Goal: Information Seeking & Learning: Learn about a topic

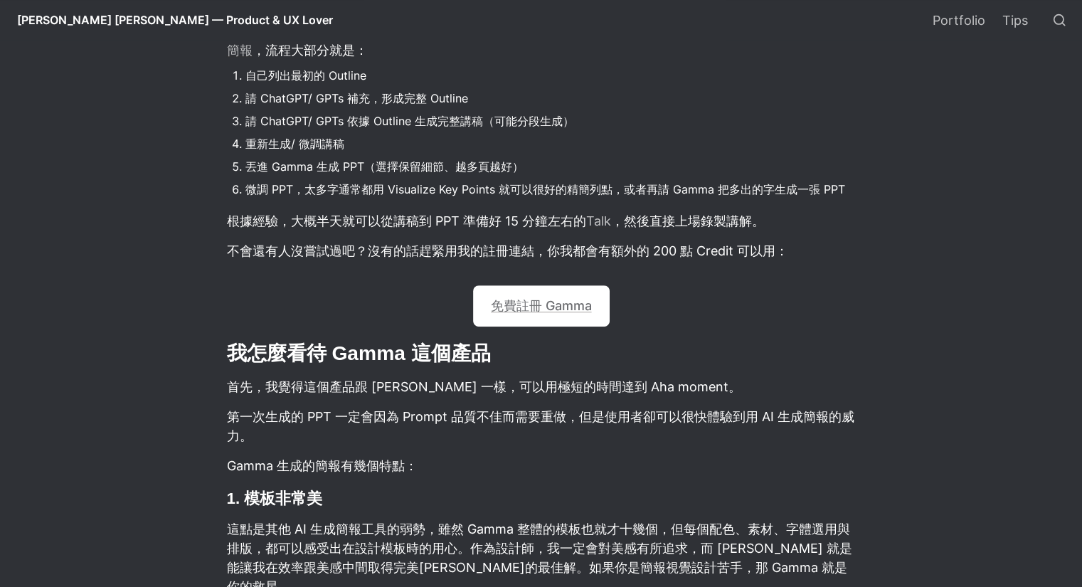
scroll to position [924, 0]
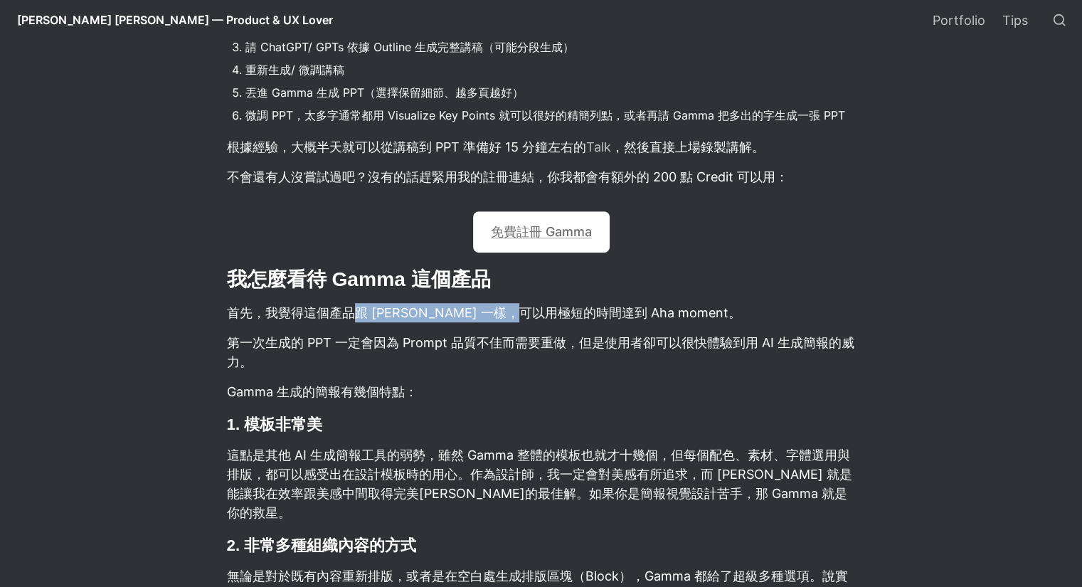
drag, startPoint x: 355, startPoint y: 309, endPoint x: 548, endPoint y: 314, distance: 192.8
click at [548, 314] on p "首先，我覺得這個產品跟 [PERSON_NAME] 一樣，可以用極短的時間達到 Aha moment。" at bounding box center [540, 312] width 631 height 23
drag, startPoint x: 521, startPoint y: 313, endPoint x: 562, endPoint y: 316, distance: 41.3
click at [562, 316] on p "首先，我覺得這個產品跟 [PERSON_NAME] 一樣，可以用極短的時間達到 Aha moment。" at bounding box center [540, 312] width 631 height 23
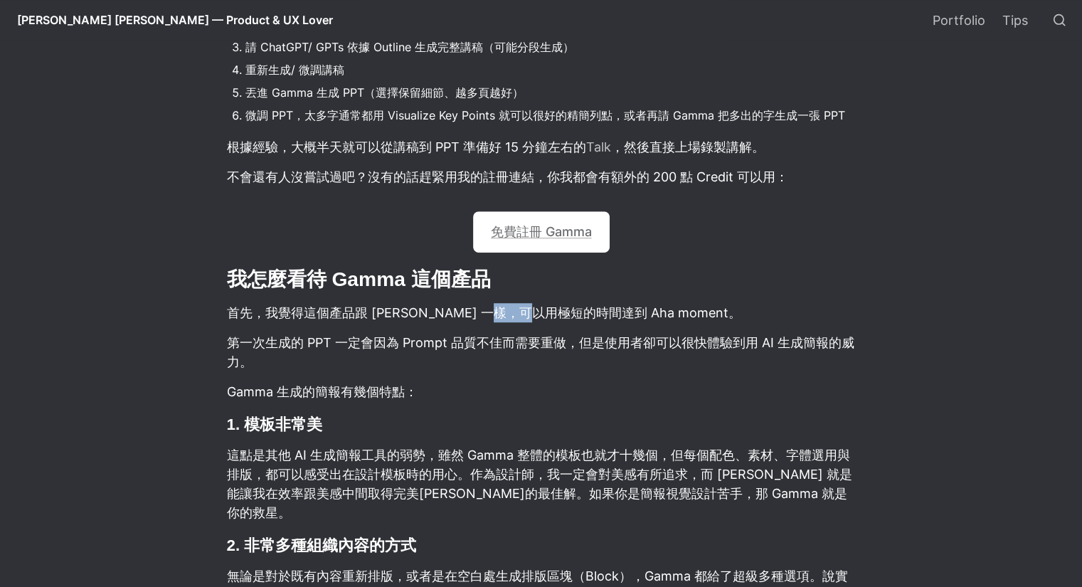
click at [562, 316] on p "首先，我覺得這個產品跟 [PERSON_NAME] 一樣，可以用極短的時間達到 Aha moment。" at bounding box center [540, 312] width 631 height 23
drag, startPoint x: 454, startPoint y: 342, endPoint x: 540, endPoint y: 343, distance: 85.3
click at [540, 343] on p "第一次生成的 PPT 一定會因為 Prompt 品質不佳而需要重做，但是使用者卻可以很快體驗到用 AI 生成簡報的威力。" at bounding box center [540, 352] width 631 height 43
drag, startPoint x: 624, startPoint y: 342, endPoint x: 698, endPoint y: 352, distance: 74.6
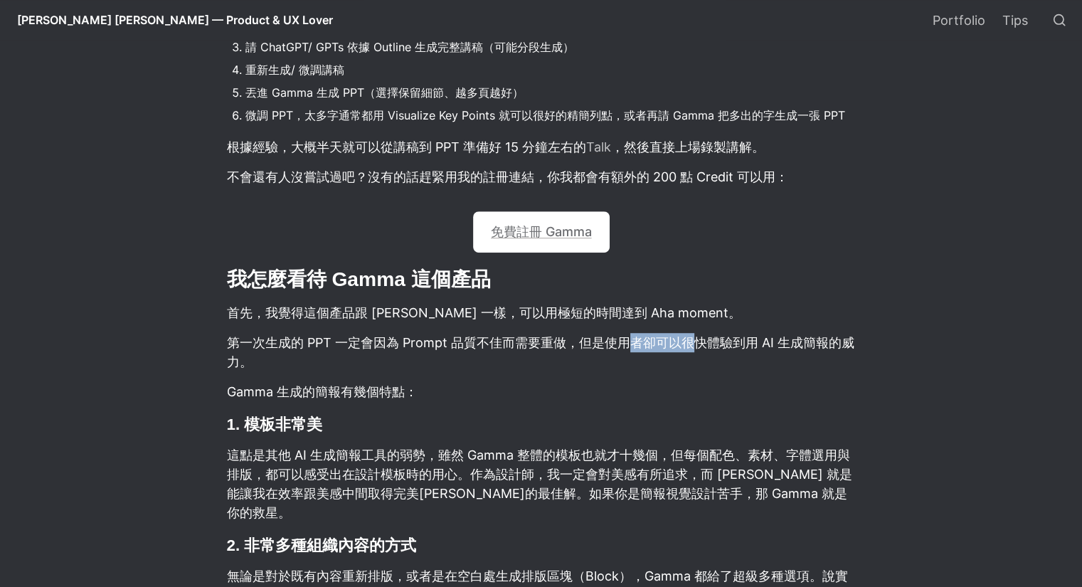
click at [698, 352] on p "第一次生成的 PPT 一定會因為 Prompt 品質不佳而需要重做，但是使用者卻可以很快體驗到用 AI 生成簡報的威力。" at bounding box center [540, 352] width 631 height 43
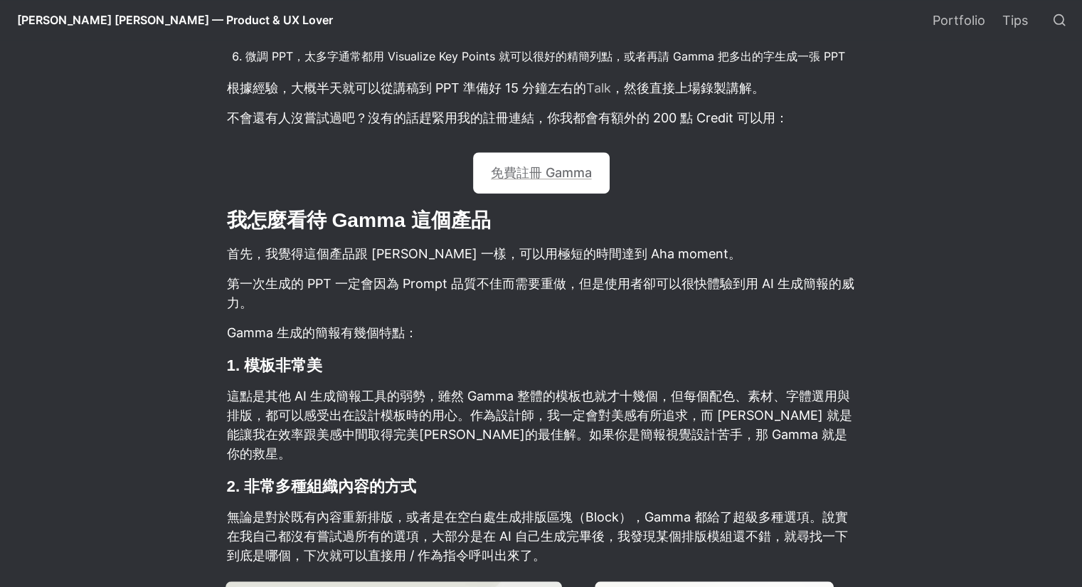
scroll to position [996, 0]
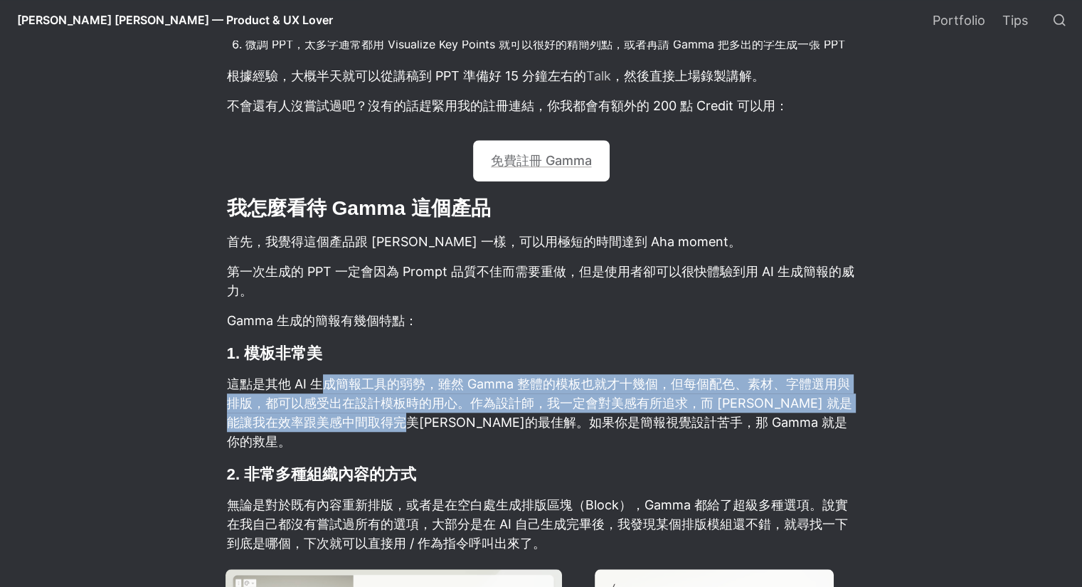
drag, startPoint x: 320, startPoint y: 385, endPoint x: 451, endPoint y: 421, distance: 135.8
click at [451, 421] on p "這點是其他 AI 生成簡報工具的弱勢，雖然 Gamma 整體的模板也就才十幾個，但每個配色、素材、字體選用與排版，都可以感受出在設計模板時的用心。作為設計師，…" at bounding box center [540, 412] width 631 height 81
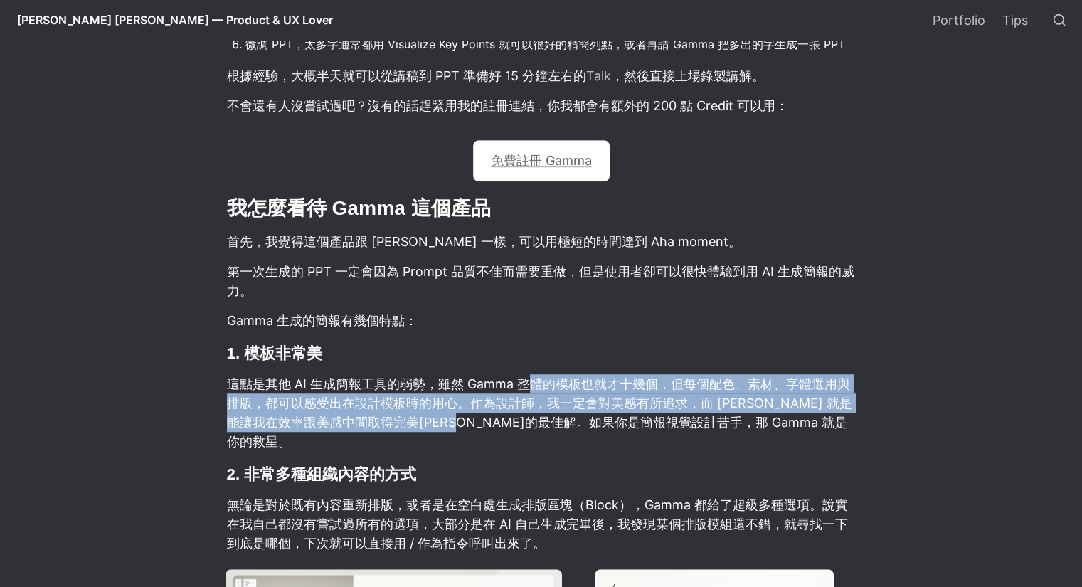
drag, startPoint x: 530, startPoint y: 388, endPoint x: 538, endPoint y: 420, distance: 33.5
click at [538, 420] on p "這點是其他 AI 生成簡報工具的弱勢，雖然 Gamma 整體的模板也就才十幾個，但每個配色、素材、字體選用與排版，都可以感受出在設計模板時的用心。作為設計師，…" at bounding box center [540, 412] width 631 height 81
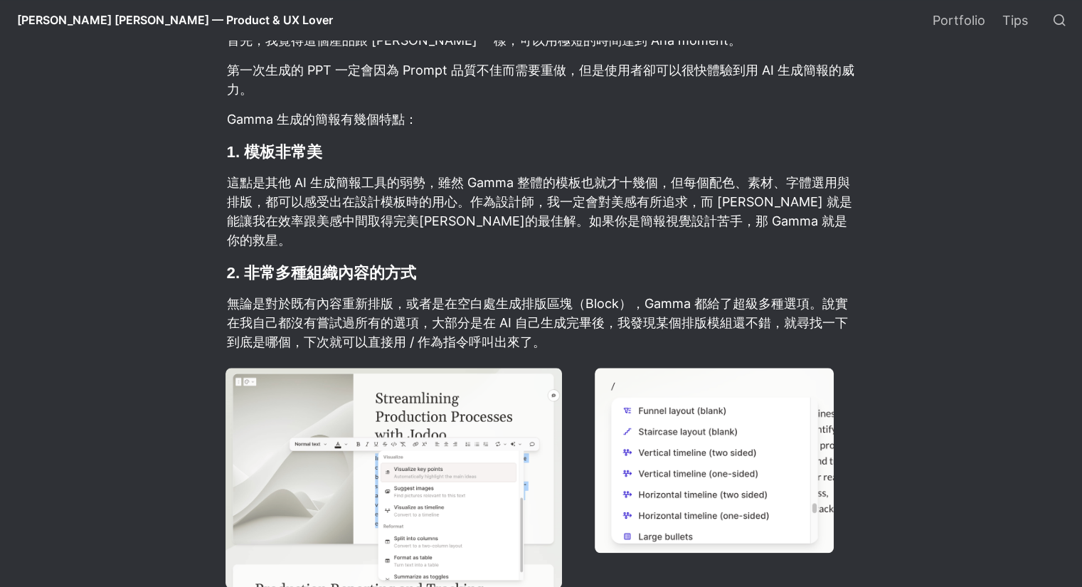
scroll to position [1209, 0]
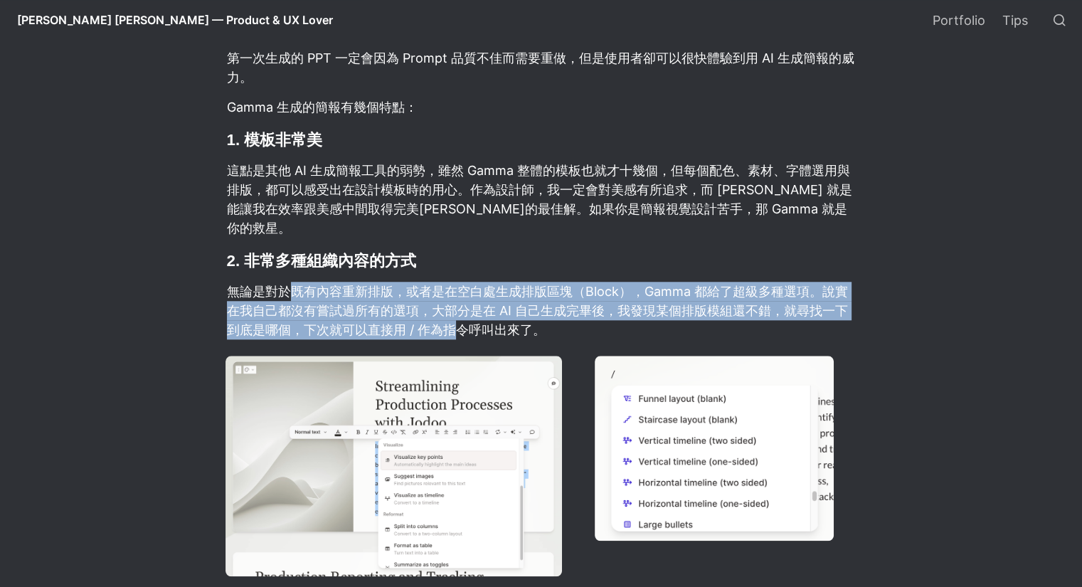
drag, startPoint x: 287, startPoint y: 271, endPoint x: 445, endPoint y: 307, distance: 162.0
click at [445, 307] on p "無論是對於既有內容重新排版，或者是在空白處生成排版區塊（Block），Gamma 都給了超級多種選項。說實在我自己都沒有嘗試過所有的選項，大部分是在 AI 自…" at bounding box center [540, 310] width 631 height 62
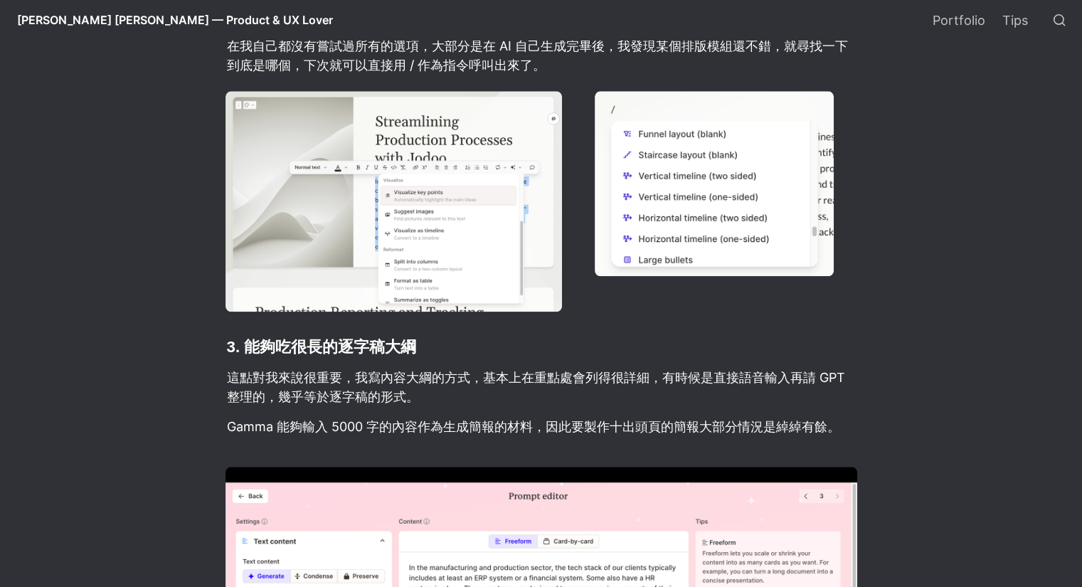
scroll to position [1493, 0]
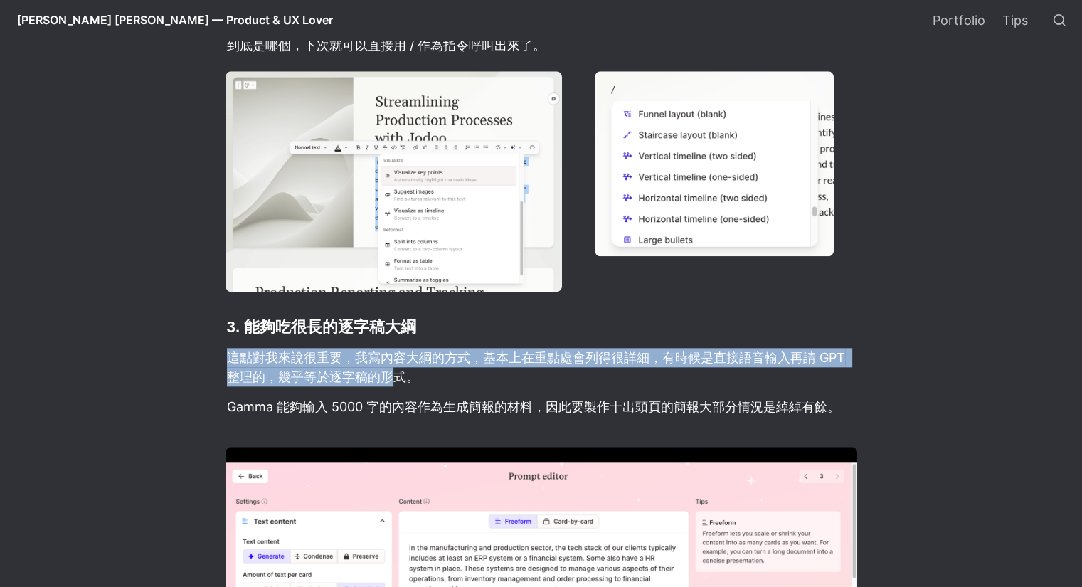
drag, startPoint x: 225, startPoint y: 337, endPoint x: 396, endPoint y: 358, distance: 172.6
click at [396, 358] on article "Gamma 應該是 [DATE]最紅的 AI 生成 PPT 簡報工具了，只要簡單的寫一句 Prompt，就可以給你一份 10 頁左右的簡報。如果你還沒有嘗試過…" at bounding box center [541, 274] width 768 height 2784
click at [396, 358] on p "這點對我來說很重要，我寫內容大綱的方式，基本上在重點處會列得很詳細，有時候是直接語音輸入再請 GPT 整理的，幾乎等於逐字稿的形式。" at bounding box center [540, 367] width 631 height 43
drag, startPoint x: 407, startPoint y: 342, endPoint x: 412, endPoint y: 354, distance: 13.4
click at [412, 354] on p "這點對我來說很重要，我寫內容大綱的方式，基本上在重點處會列得很詳細，有時候是直接語音輸入再請 GPT 整理的，幾乎等於逐字稿的形式。" at bounding box center [540, 367] width 631 height 43
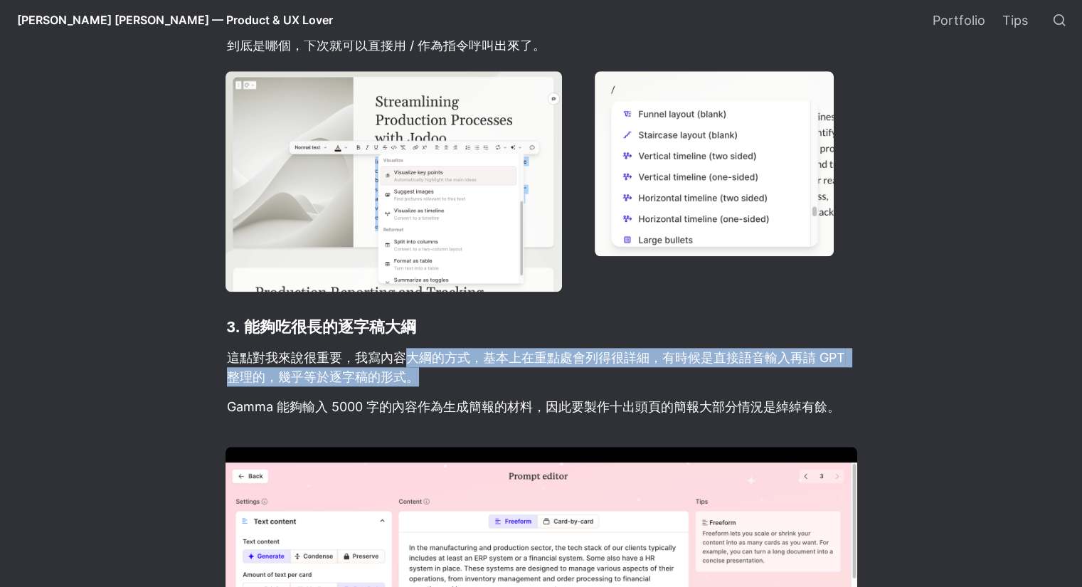
click at [412, 354] on p "這點對我來說很重要，我寫內容大綱的方式，基本上在重點處會列得很詳細，有時候是直接語音輸入再請 GPT 整理的，幾乎等於逐字稿的形式。" at bounding box center [540, 367] width 631 height 43
drag, startPoint x: 411, startPoint y: 336, endPoint x: 410, endPoint y: 356, distance: 19.2
click at [410, 356] on p "這點對我來說很重要，我寫內容大綱的方式，基本上在重點處會列得很詳細，有時候是直接語音輸入再請 GPT 整理的，幾乎等於逐字稿的形式。" at bounding box center [540, 367] width 631 height 43
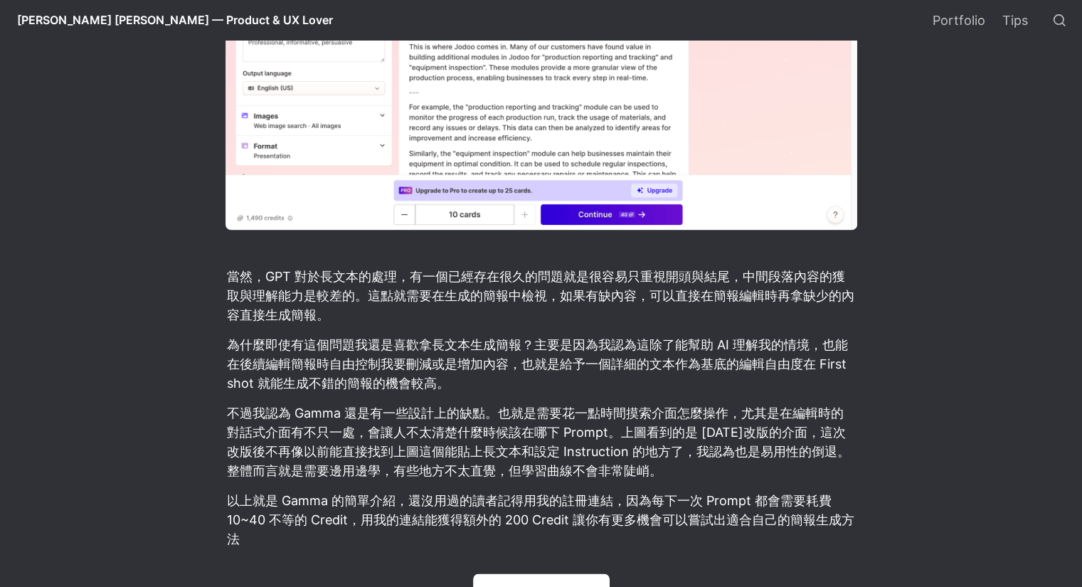
scroll to position [2133, 0]
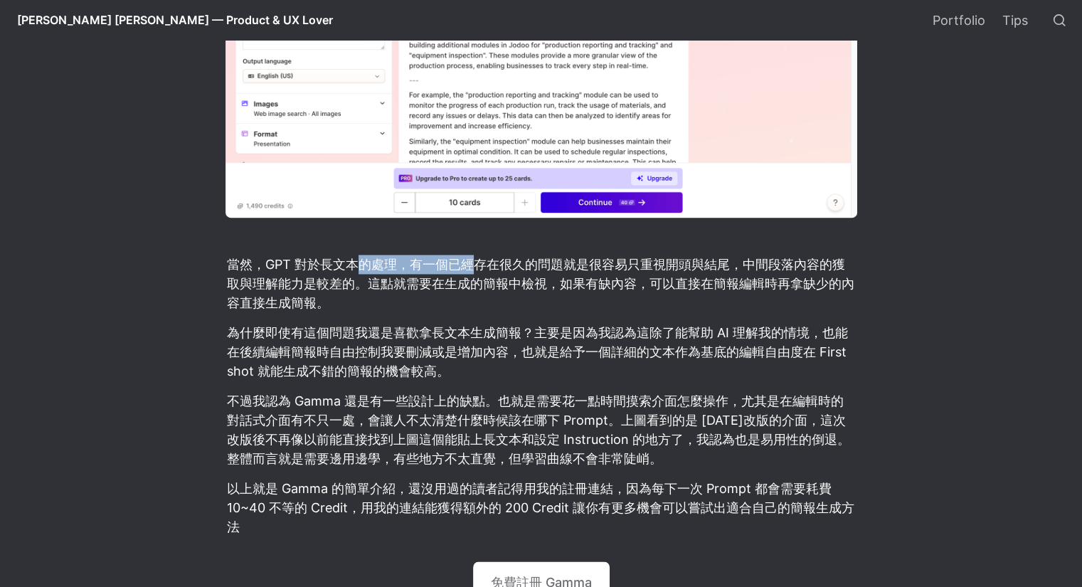
drag, startPoint x: 368, startPoint y: 247, endPoint x: 471, endPoint y: 244, distance: 103.2
click at [471, 252] on p "當然，GPT 對於長文本的處理，有一個已經存在很久的問題就是很容易只重視開頭與結尾，中間段落內容的獲取與理解能力是較差的。這點就需要在生成的簡報中檢視，如果有…" at bounding box center [540, 283] width 631 height 62
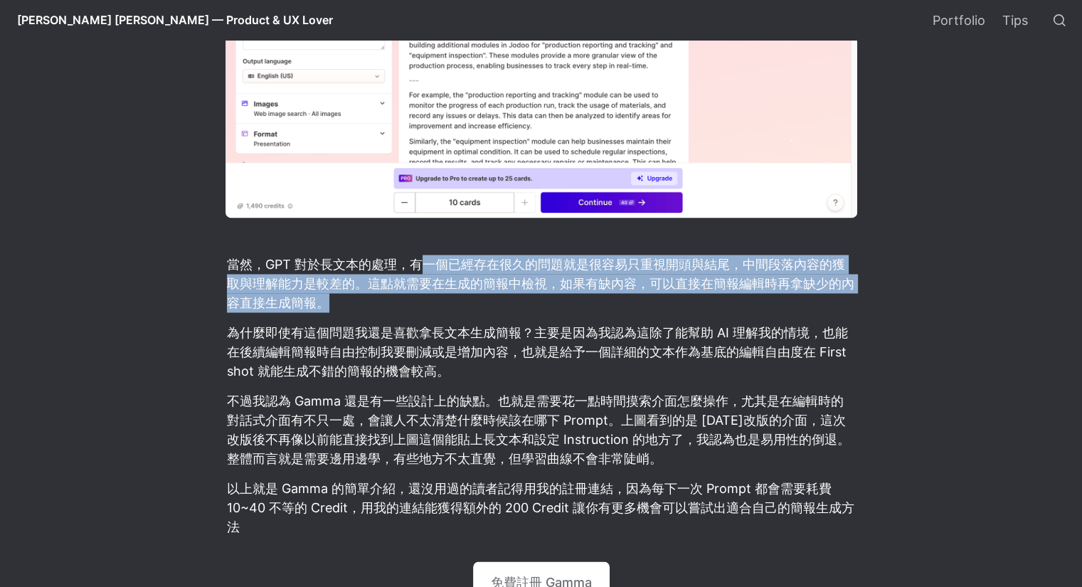
drag, startPoint x: 420, startPoint y: 244, endPoint x: 431, endPoint y: 282, distance: 39.9
click at [431, 282] on p "當然，GPT 對於長文本的處理，有一個已經存在很久的問題就是很容易只重視開頭與結尾，中間段落內容的獲取與理解能力是較差的。這點就需要在生成的簡報中檢視，如果有…" at bounding box center [540, 283] width 631 height 62
drag, startPoint x: 439, startPoint y: 250, endPoint x: 446, endPoint y: 283, distance: 34.0
click at [446, 283] on p "當然，GPT 對於長文本的處理，有一個已經存在很久的問題就是很容易只重視開頭與結尾，中間段落內容的獲取與理解能力是較差的。這點就需要在生成的簡報中檢視，如果有…" at bounding box center [540, 283] width 631 height 62
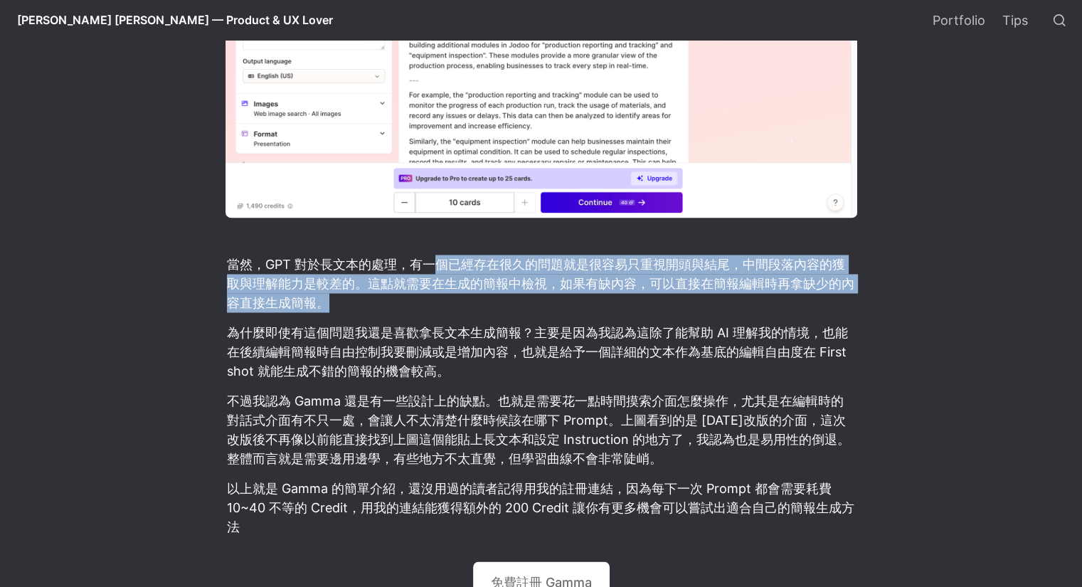
click at [446, 283] on p "當然，GPT 對於長文本的處理，有一個已經存在很久的問題就是很容易只重視開頭與結尾，中間段落內容的獲取與理解能力是較差的。這點就需要在生成的簡報中檢視，如果有…" at bounding box center [540, 283] width 631 height 62
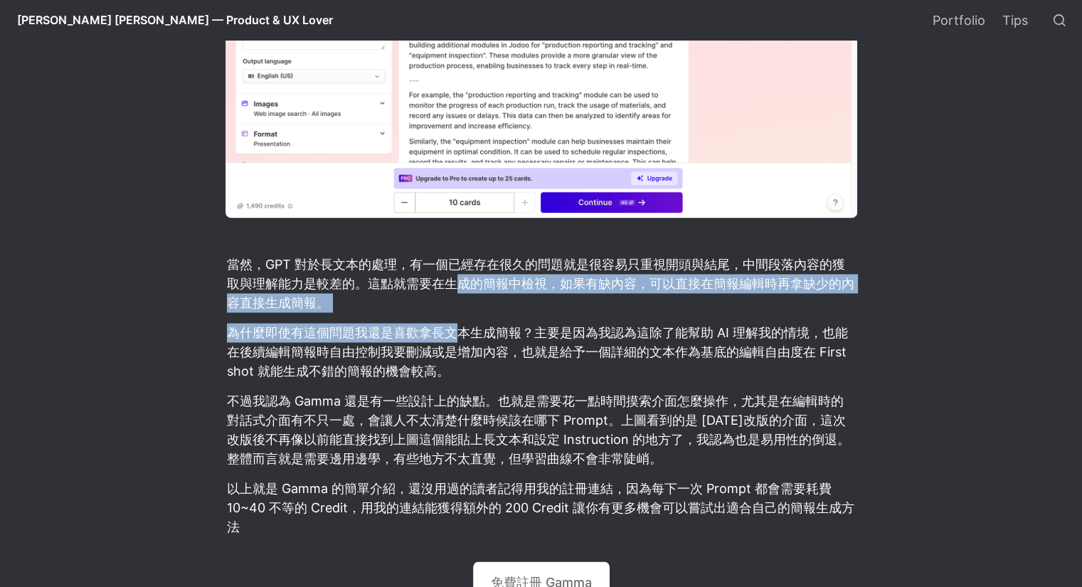
drag, startPoint x: 453, startPoint y: 274, endPoint x: 454, endPoint y: 310, distance: 36.3
click at [454, 321] on p "為什麼即使有這個問題我還是喜歡拿長文本生成簡報？主要是因為我認為這除了能幫助 AI 理解我的情境，也能在後續編輯簡報時自由控制我要刪減或是增加內容，也就是給予…" at bounding box center [540, 352] width 631 height 62
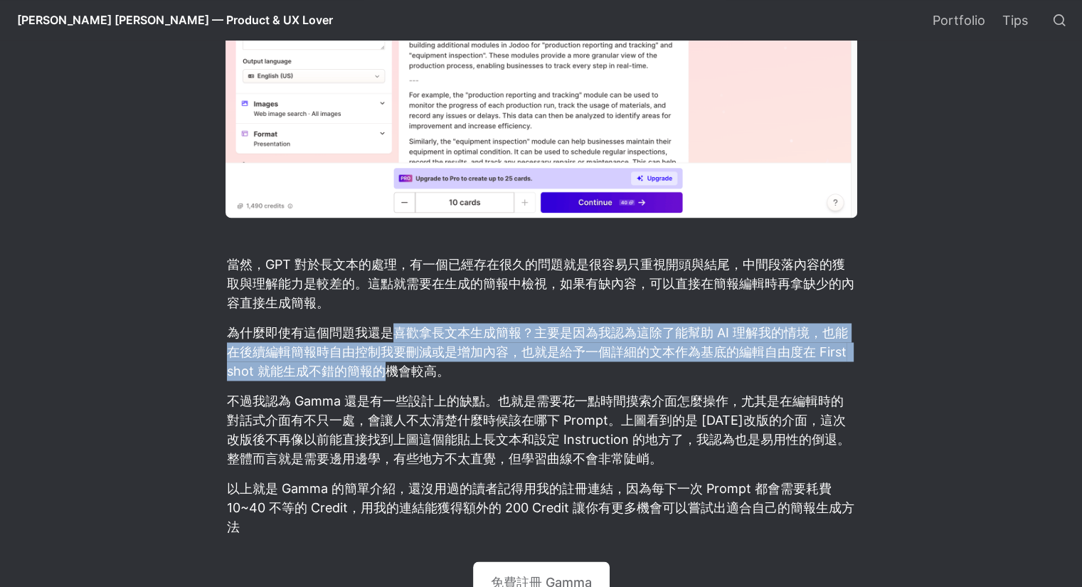
drag, startPoint x: 388, startPoint y: 312, endPoint x: 384, endPoint y: 356, distance: 44.2
click at [384, 356] on p "為什麼即使有這個問題我還是喜歡拿長文本生成簡報？主要是因為我認為這除了能幫助 AI 理解我的情境，也能在後續編輯簡報時自由控制我要刪減或是增加內容，也就是給予…" at bounding box center [540, 352] width 631 height 62
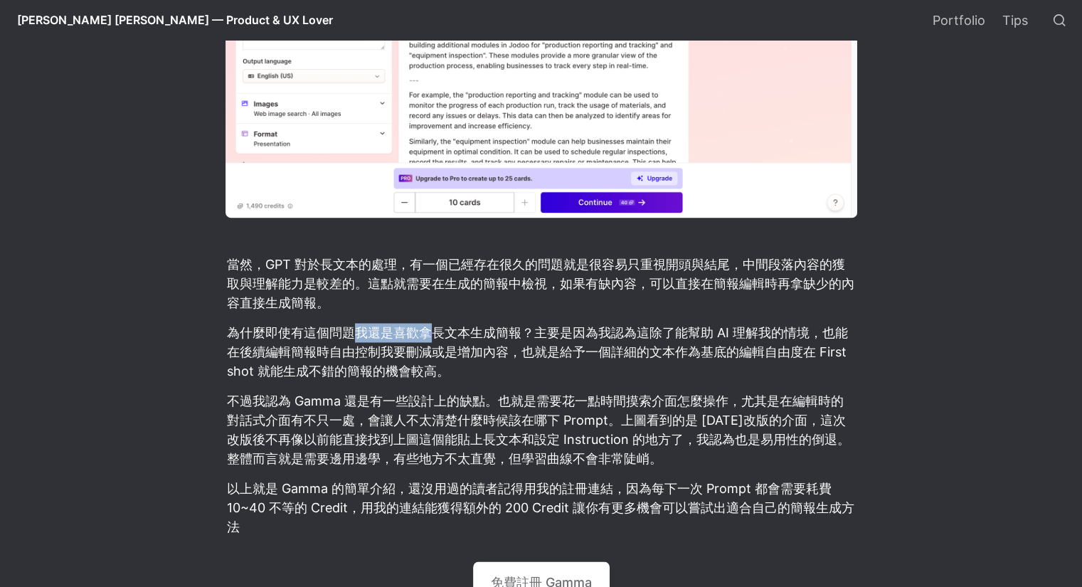
drag, startPoint x: 351, startPoint y: 313, endPoint x: 429, endPoint y: 314, distance: 78.9
click at [429, 321] on p "為什麼即使有這個問題我還是喜歡拿長文本生成簡報？主要是因為我認為這除了能幫助 AI 理解我的情境，也能在後續編輯簡報時自由控制我要刪減或是增加內容，也就是給予…" at bounding box center [540, 352] width 631 height 62
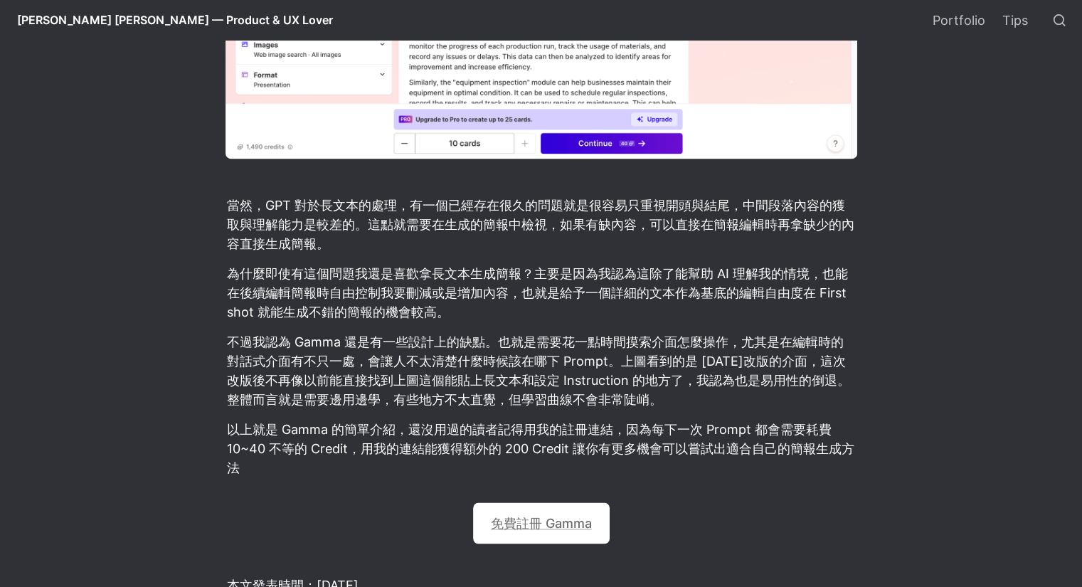
scroll to position [2204, 0]
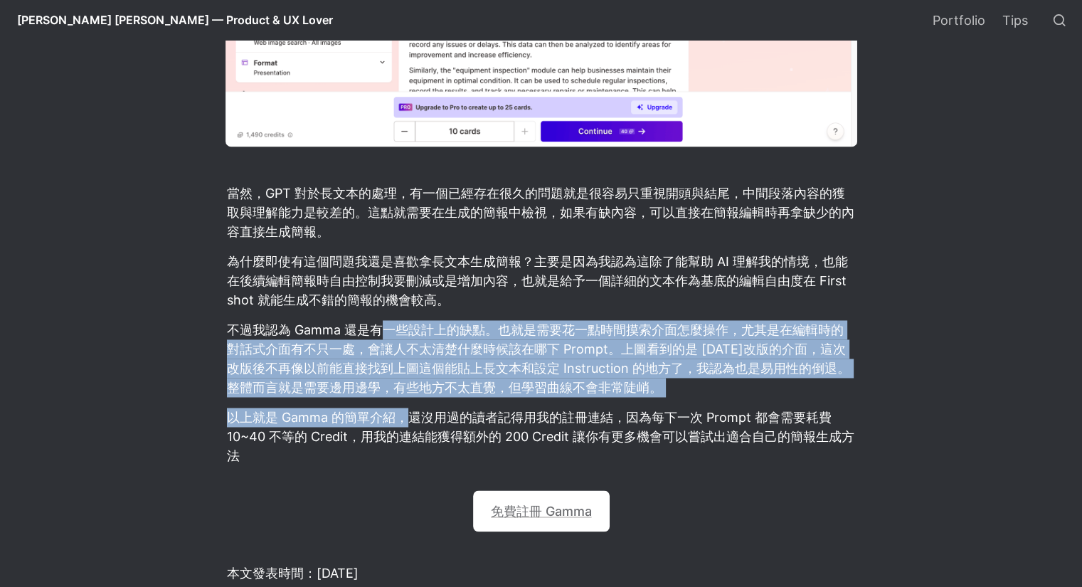
drag, startPoint x: 388, startPoint y: 309, endPoint x: 412, endPoint y: 388, distance: 82.5
click at [446, 345] on p "不過我認為 Gamma 還是有一些設計上的缺點。也就是需要花一點時間摸索介面怎麼操作，尤其是在編輯時的對話式介面有不只一處，會讓人不太清楚什麼時候該在哪下 P…" at bounding box center [540, 358] width 631 height 81
click at [476, 319] on p "不過我認為 Gamma 還是有一些設計上的缺點。也就是需要花一點時間摸索介面怎麼操作，尤其是在編輯時的對話式介面有不只一處，會讓人不太清楚什麼時候該在哪下 P…" at bounding box center [540, 358] width 631 height 81
click at [483, 318] on p "不過我認為 Gamma 還是有一些設計上的缺點。也就是需要花一點時間摸索介面怎麼操作，尤其是在編輯時的對話式介面有不只一處，會讓人不太清楚什麼時候該在哪下 P…" at bounding box center [540, 358] width 631 height 81
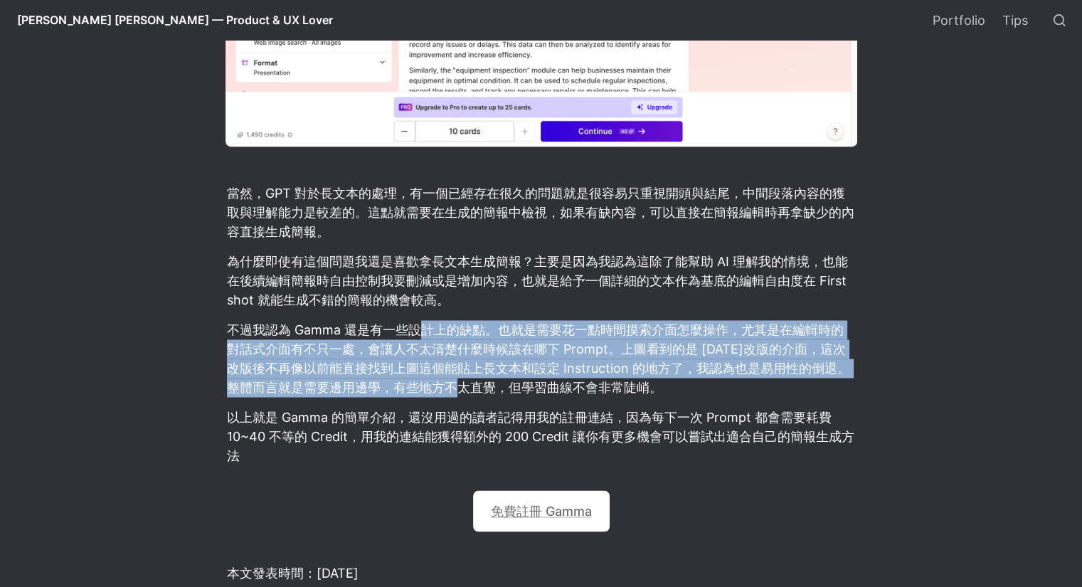
drag, startPoint x: 417, startPoint y: 304, endPoint x: 456, endPoint y: 368, distance: 74.4
click at [456, 368] on p "不過我認為 Gamma 還是有一些設計上的缺點。也就是需要花一點時間摸索介面怎麼操作，尤其是在編輯時的對話式介面有不只一處，會讓人不太清楚什麼時候該在哪下 P…" at bounding box center [540, 358] width 631 height 81
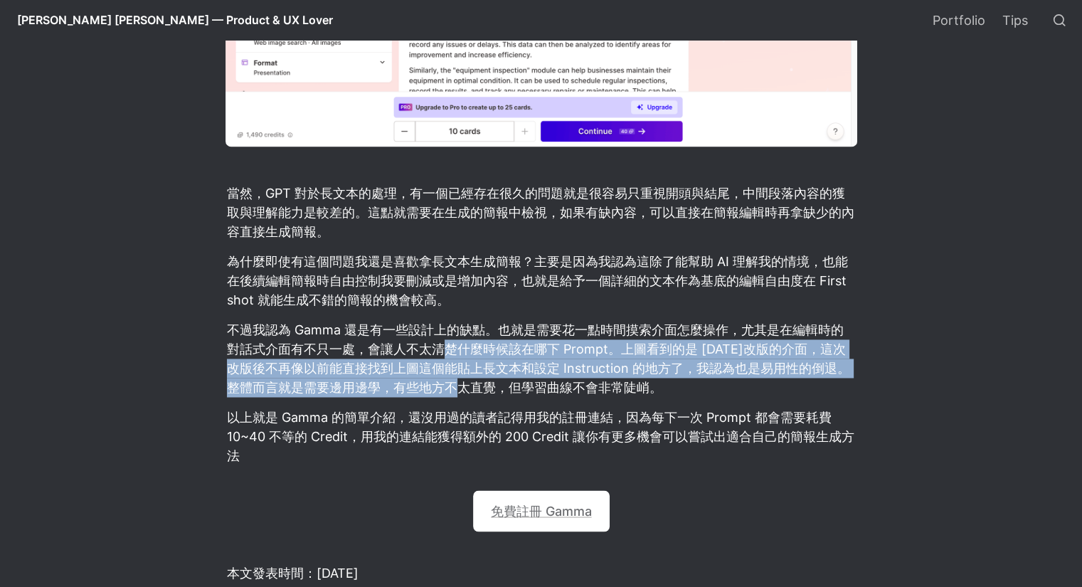
drag, startPoint x: 447, startPoint y: 325, endPoint x: 454, endPoint y: 374, distance: 49.6
click at [454, 374] on p "不過我認為 Gamma 還是有一些設計上的缺點。也就是需要花一點時間摸索介面怎麼操作，尤其是在編輯時的對話式介面有不只一處，會讓人不太清楚什麼時候該在哪下 P…" at bounding box center [540, 358] width 631 height 81
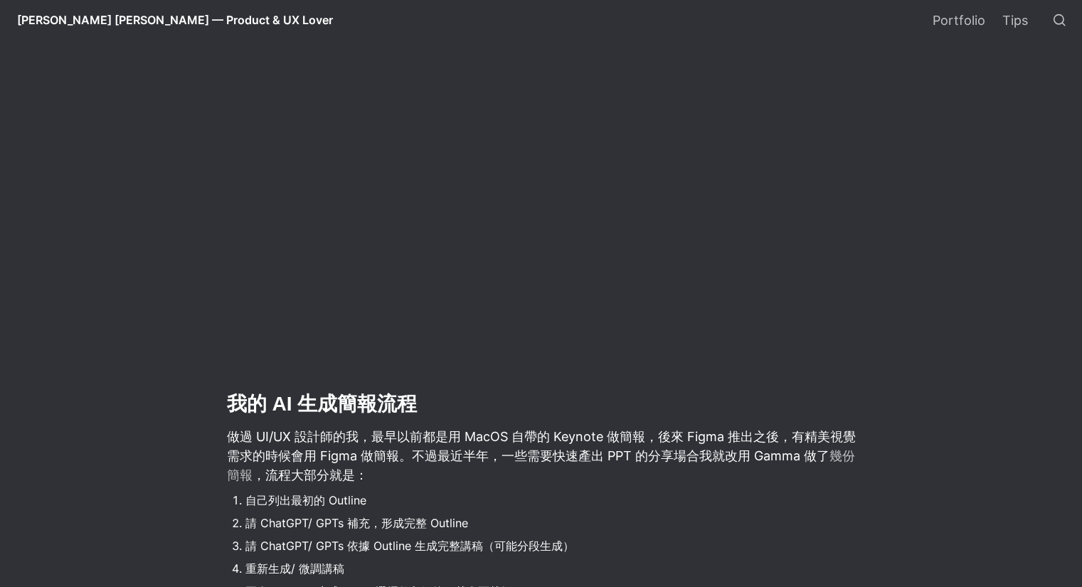
scroll to position [569, 0]
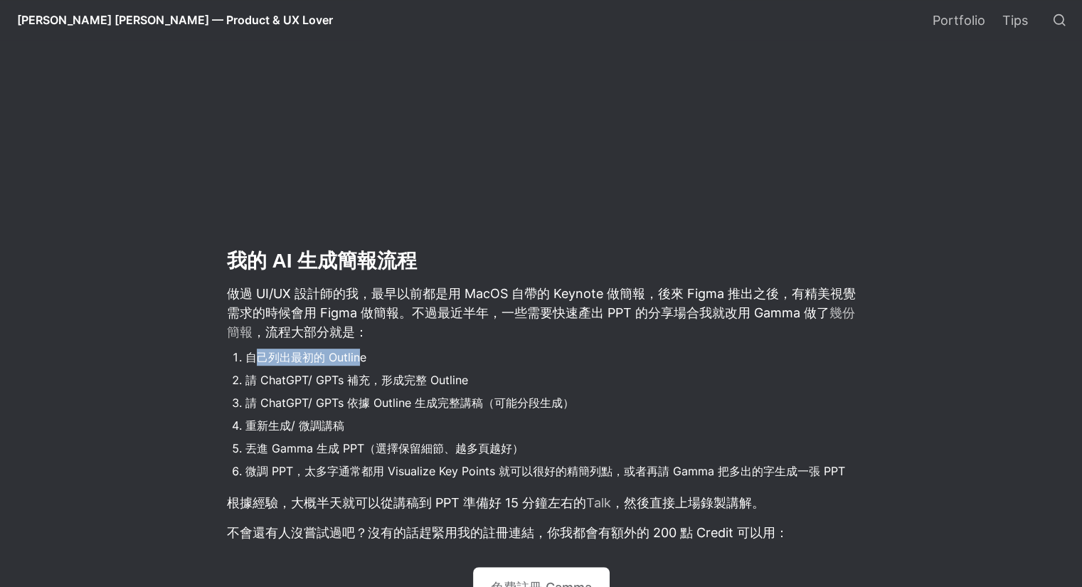
drag, startPoint x: 293, startPoint y: 356, endPoint x: 362, endPoint y: 353, distance: 69.0
click at [362, 353] on li "自己列出最初的 Outline" at bounding box center [551, 356] width 612 height 21
